Goal: Transaction & Acquisition: Purchase product/service

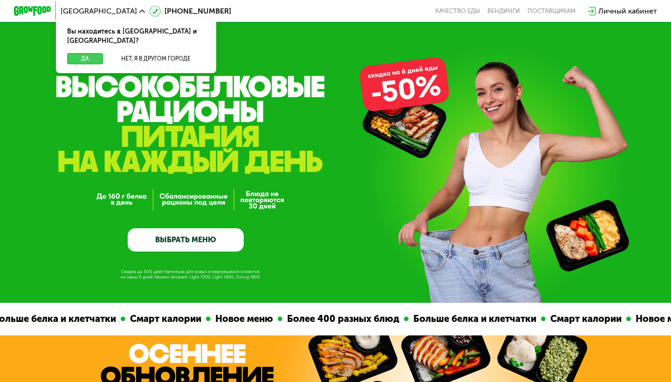
click at [89, 53] on button "Да" at bounding box center [85, 58] width 36 height 11
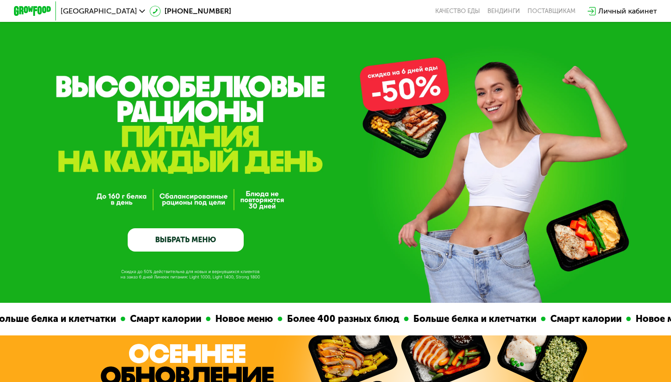
click at [210, 240] on link "ВЫБРАТЬ МЕНЮ" at bounding box center [186, 239] width 116 height 23
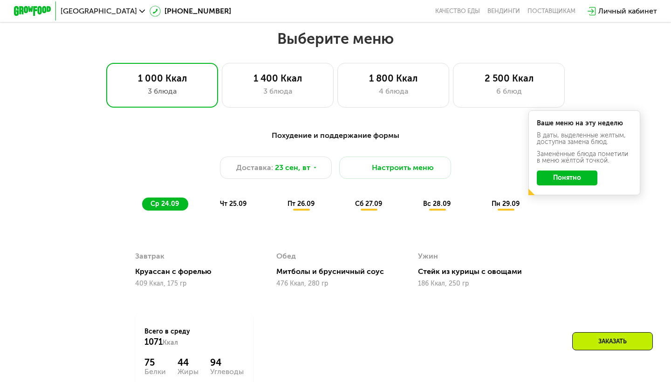
scroll to position [592, 0]
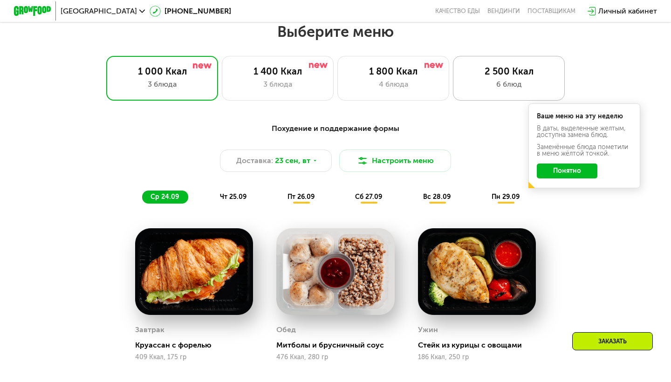
click at [480, 89] on div "6 блюд" at bounding box center [509, 84] width 92 height 11
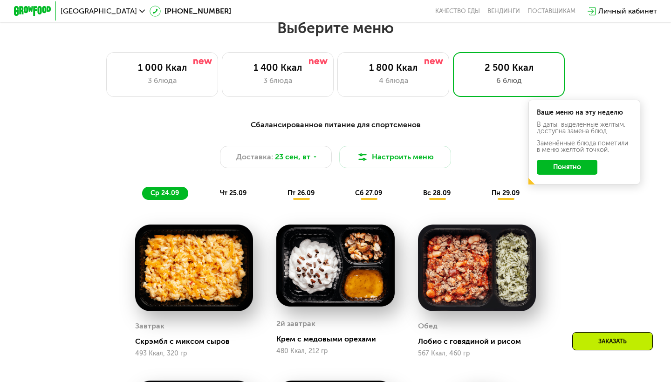
scroll to position [594, 0]
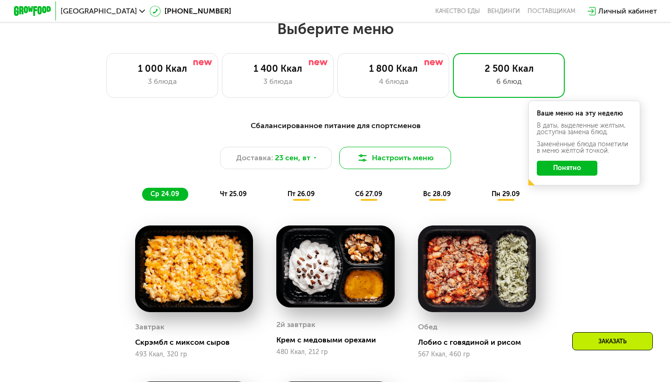
click at [410, 157] on button "Настроить меню" at bounding box center [395, 158] width 112 height 22
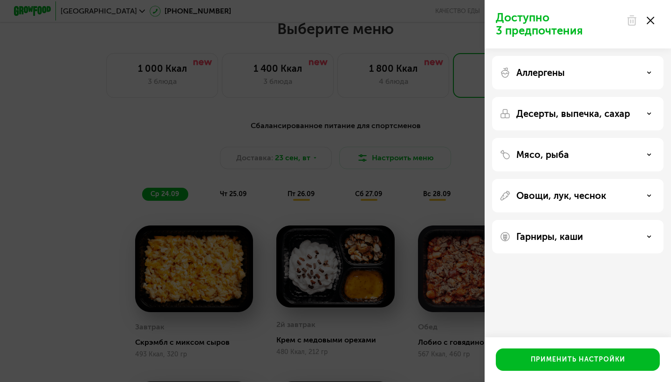
click at [557, 77] on p "Аллергены" at bounding box center [540, 72] width 48 height 11
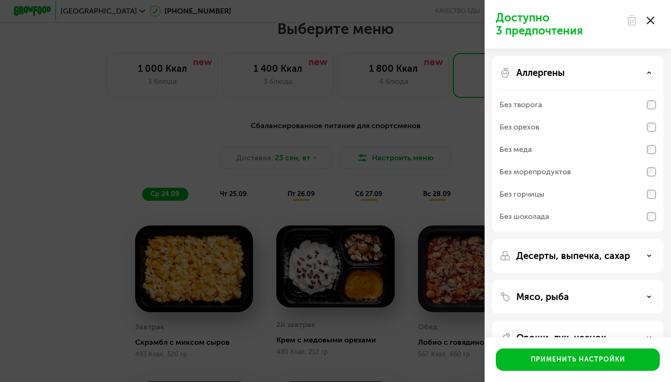
click at [557, 77] on p "Аллергены" at bounding box center [540, 72] width 48 height 11
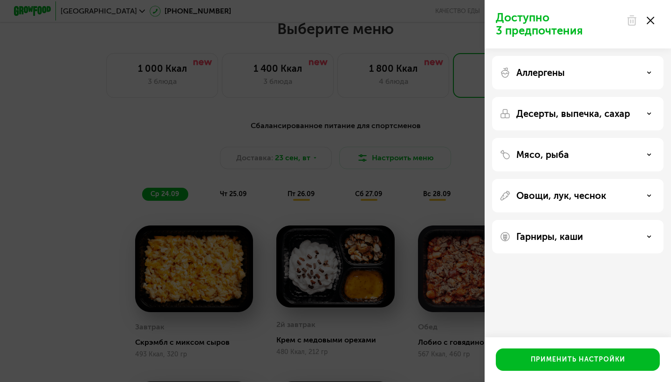
click at [564, 200] on p "Овощи, лук, чеснок" at bounding box center [561, 195] width 90 height 11
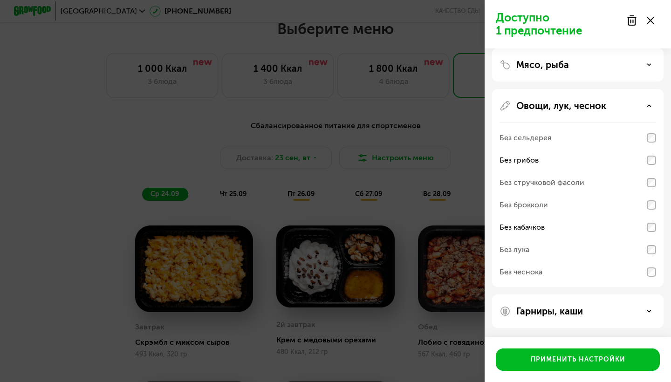
scroll to position [90, 0]
click at [581, 75] on div "Мясо, рыба" at bounding box center [577, 65] width 171 height 34
click at [581, 69] on div "Мясо, рыба" at bounding box center [577, 64] width 157 height 11
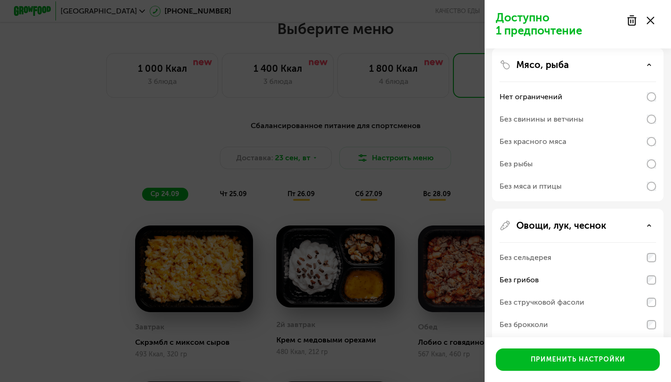
click at [582, 69] on div "Мясо, рыба" at bounding box center [577, 64] width 157 height 11
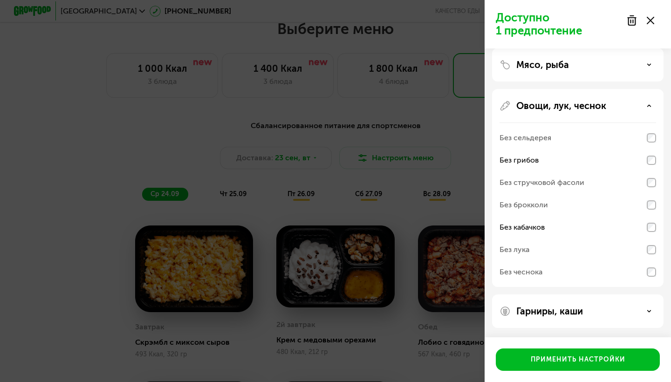
click at [568, 310] on p "Гарниры, каши" at bounding box center [549, 311] width 67 height 11
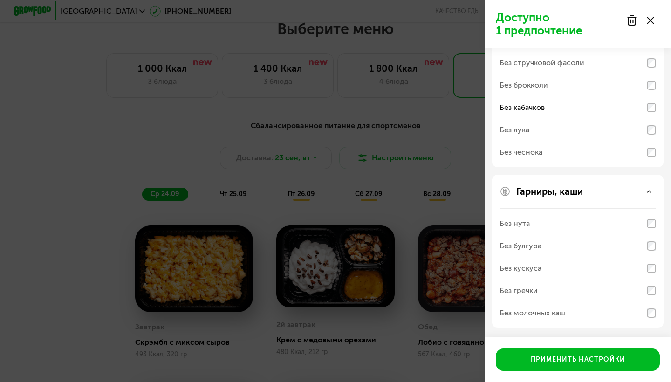
scroll to position [210, 0]
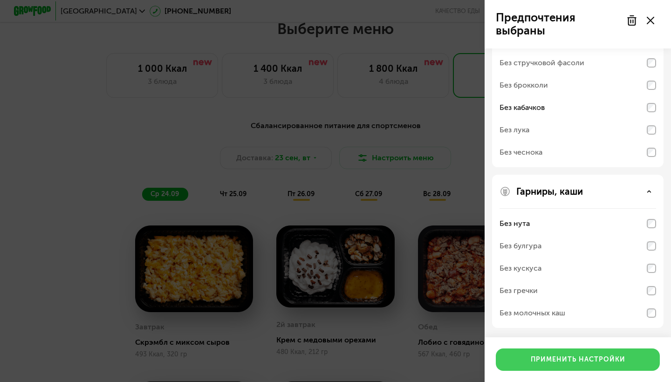
click at [598, 359] on div "Применить настройки" at bounding box center [578, 359] width 95 height 9
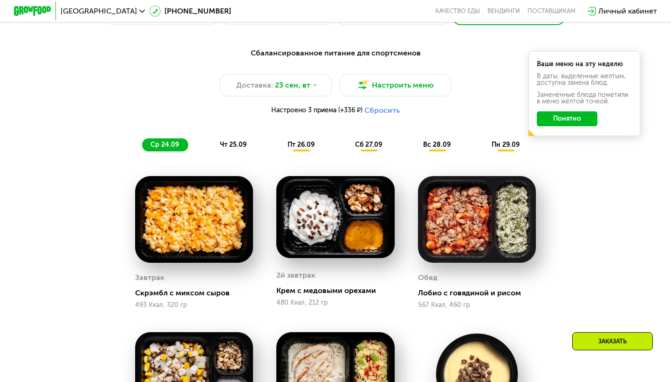
scroll to position [658, 0]
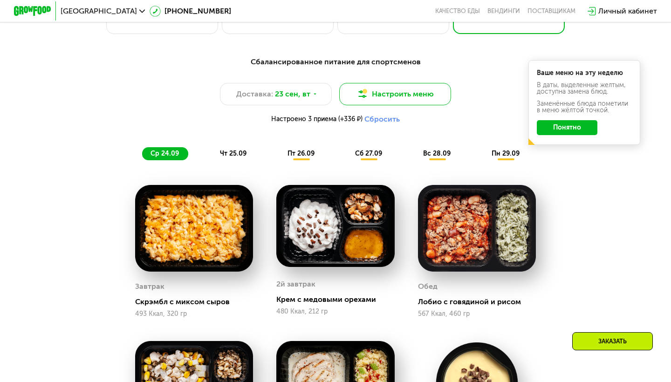
click at [417, 92] on button "Настроить меню" at bounding box center [395, 94] width 112 height 22
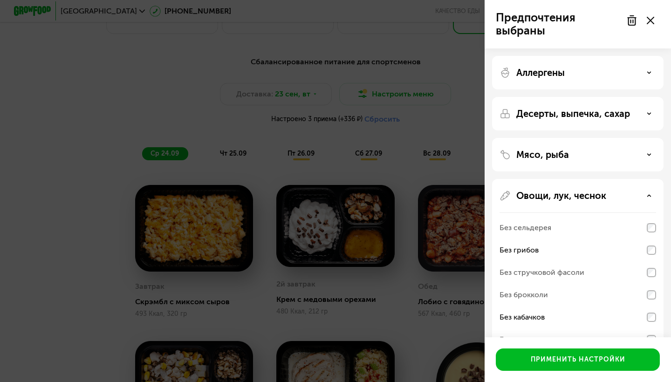
click at [544, 120] on div "Десерты, выпечка, сахар" at bounding box center [577, 114] width 171 height 34
click at [547, 111] on p "Десерты, выпечка, сахар" at bounding box center [573, 113] width 114 height 11
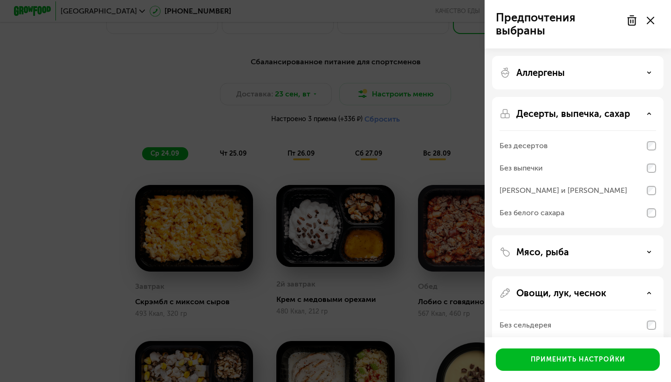
click at [561, 117] on p "Десерты, выпечка, сахар" at bounding box center [573, 113] width 114 height 11
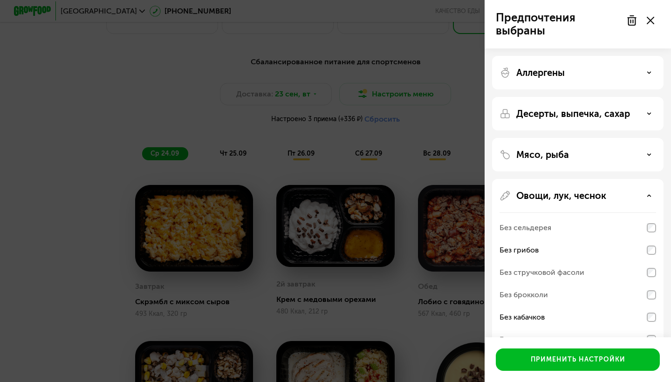
click at [560, 63] on div "Аллергены" at bounding box center [577, 73] width 171 height 34
click at [560, 74] on p "Аллергены" at bounding box center [540, 72] width 48 height 11
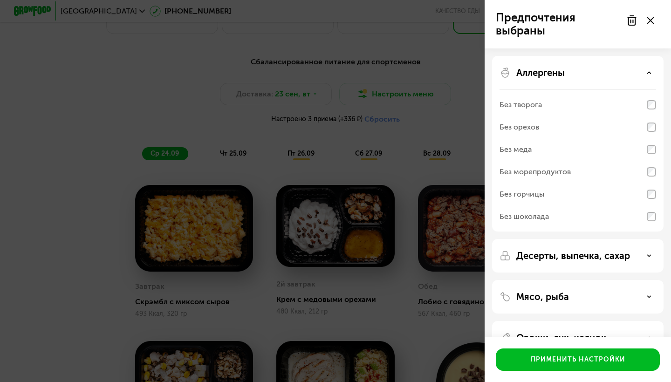
click at [644, 147] on div "Без меда" at bounding box center [577, 149] width 157 height 22
click at [522, 149] on div "Без меда" at bounding box center [515, 149] width 32 height 11
click at [650, 77] on div "Аллергены" at bounding box center [577, 72] width 157 height 11
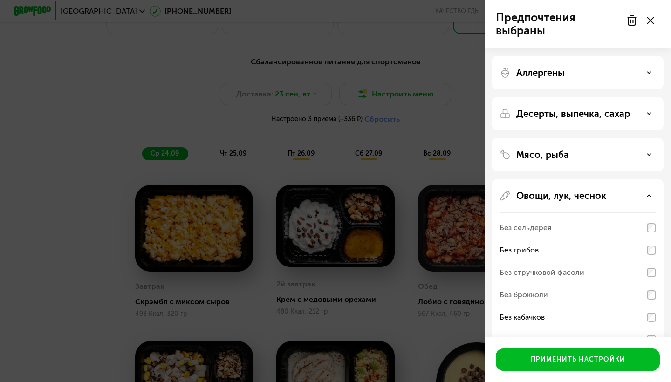
click at [650, 77] on div "Аллергены" at bounding box center [577, 72] width 157 height 11
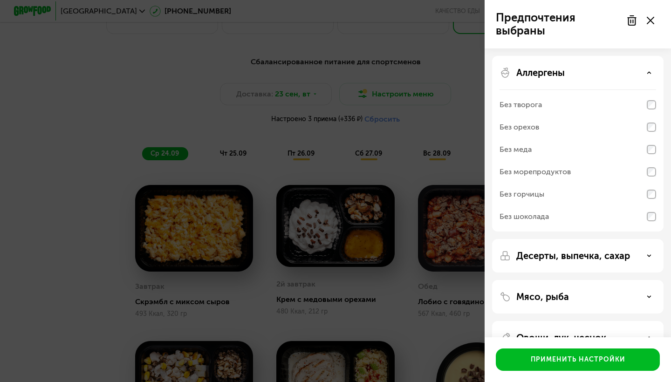
click at [652, 77] on div "Аллергены" at bounding box center [577, 72] width 157 height 11
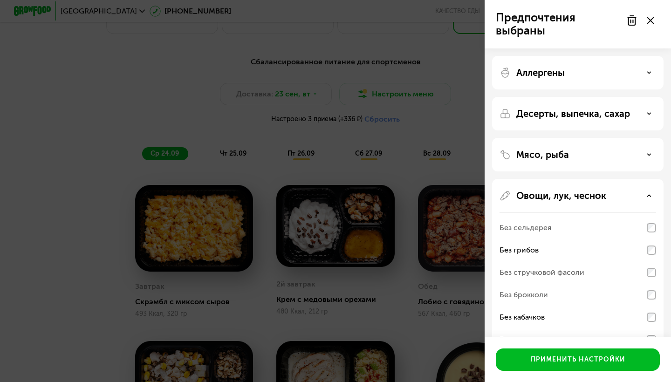
click at [647, 201] on div "Овощи, лук, чеснок" at bounding box center [577, 195] width 157 height 11
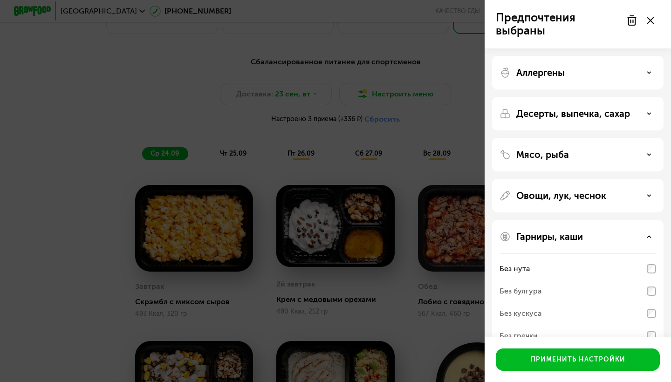
click at [641, 236] on div "Гарниры, каши" at bounding box center [577, 236] width 157 height 11
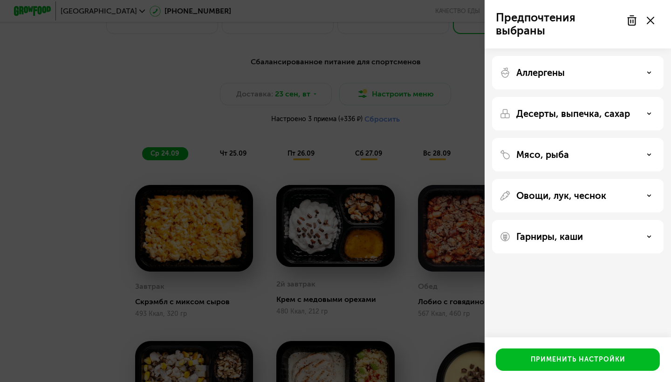
click at [641, 73] on div "Аллергены" at bounding box center [577, 72] width 157 height 11
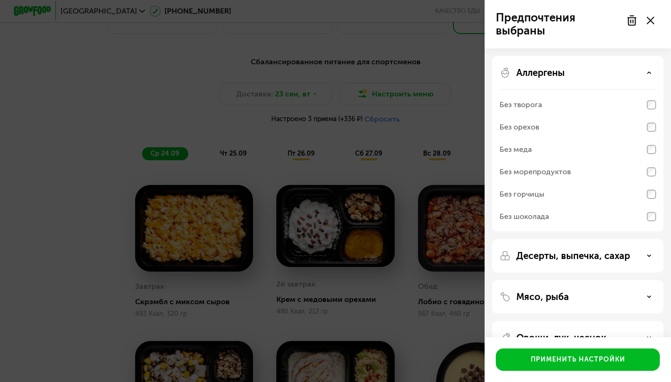
click at [652, 21] on use at bounding box center [650, 20] width 7 height 7
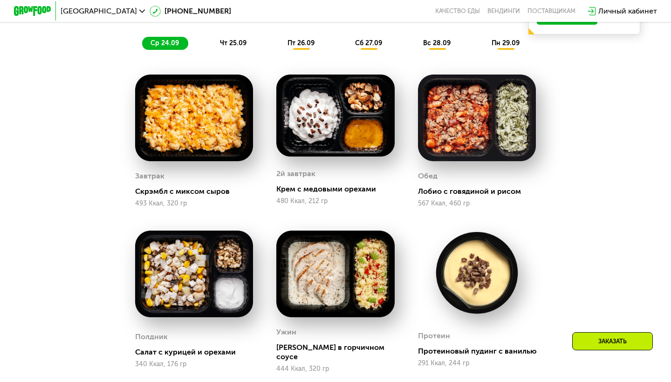
scroll to position [641, 0]
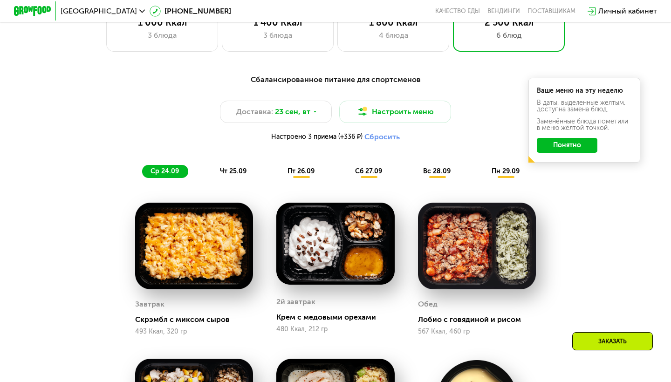
click at [567, 143] on button "Понятно" at bounding box center [567, 145] width 61 height 15
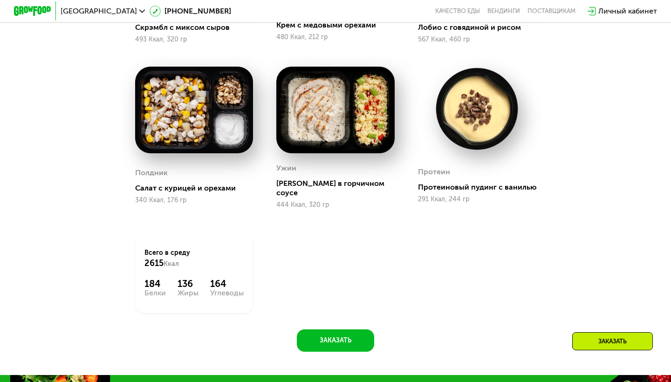
scroll to position [965, 0]
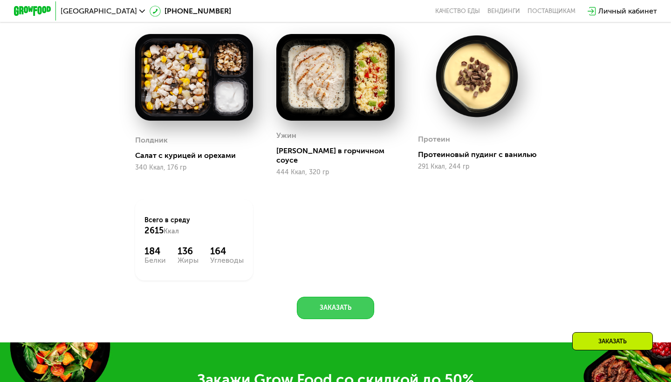
click at [354, 300] on button "Заказать" at bounding box center [335, 308] width 77 height 22
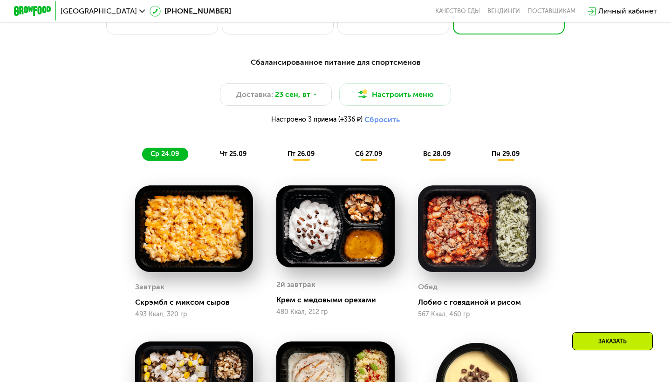
scroll to position [657, 0]
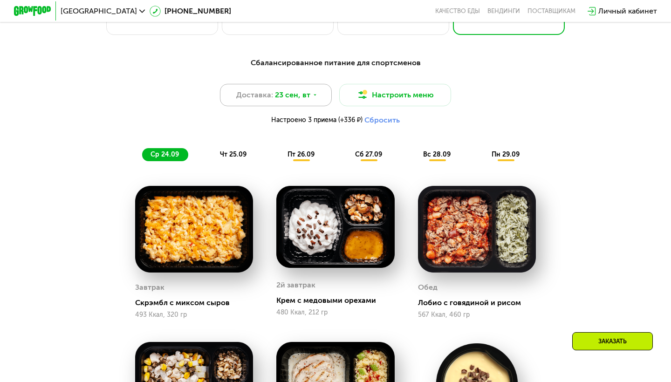
click at [316, 98] on div "Доставка: [DATE]" at bounding box center [276, 95] width 112 height 22
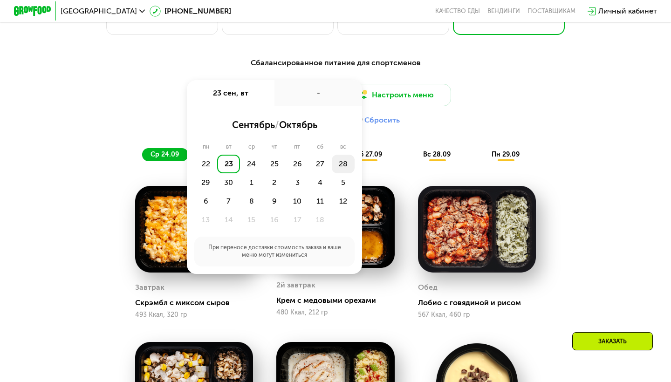
click at [342, 164] on div "28" at bounding box center [343, 164] width 23 height 19
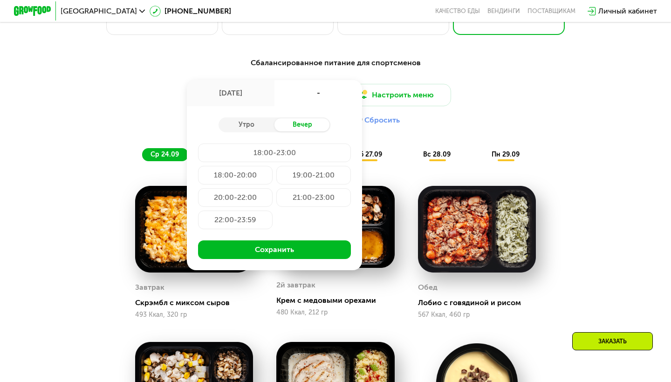
click at [252, 174] on div "18:00-20:00" at bounding box center [235, 175] width 75 height 19
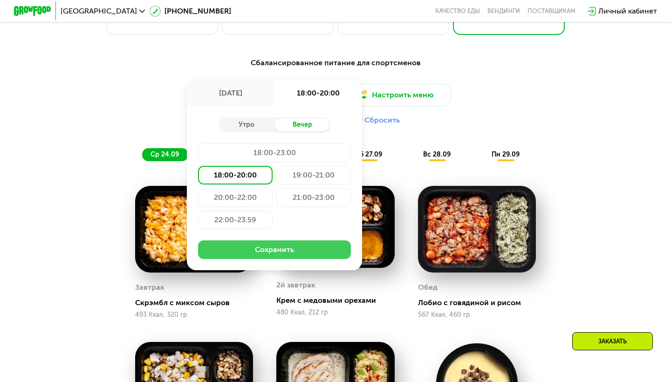
click at [283, 246] on button "Сохранить" at bounding box center [274, 249] width 153 height 19
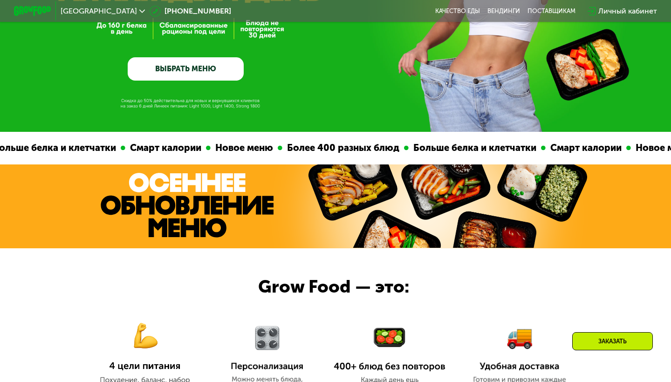
scroll to position [170, 0]
